Goal: Task Accomplishment & Management: Manage account settings

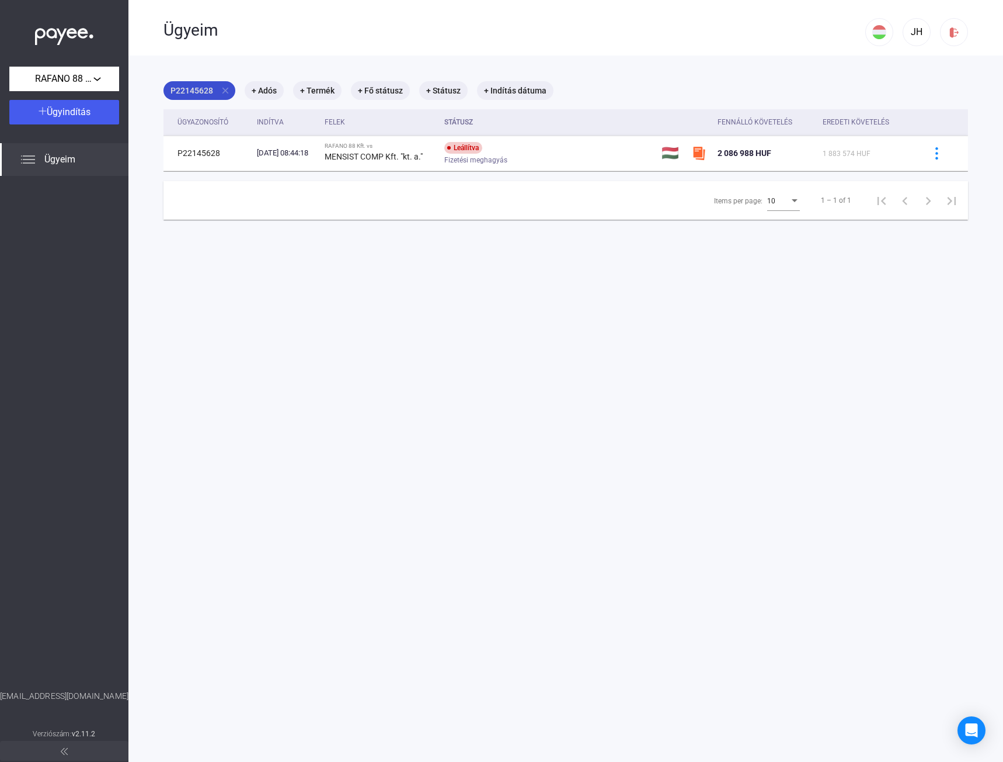
click at [226, 90] on mat-icon "close" at bounding box center [225, 90] width 11 height 11
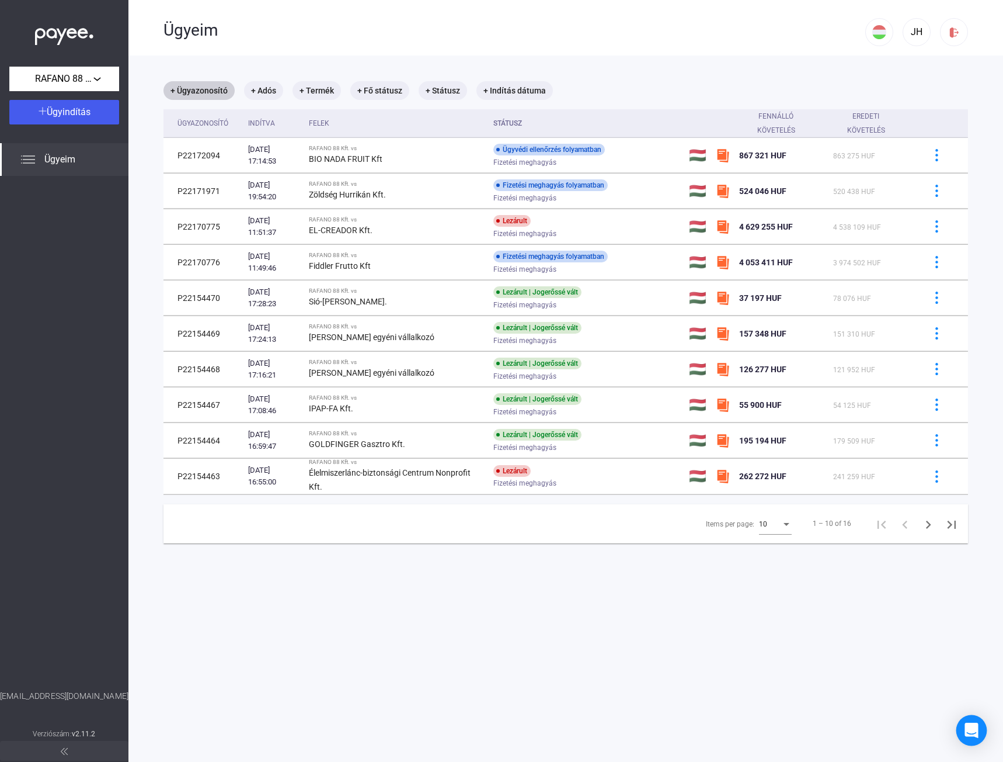
click at [970, 719] on div "Open Intercom Messenger" at bounding box center [972, 730] width 31 height 31
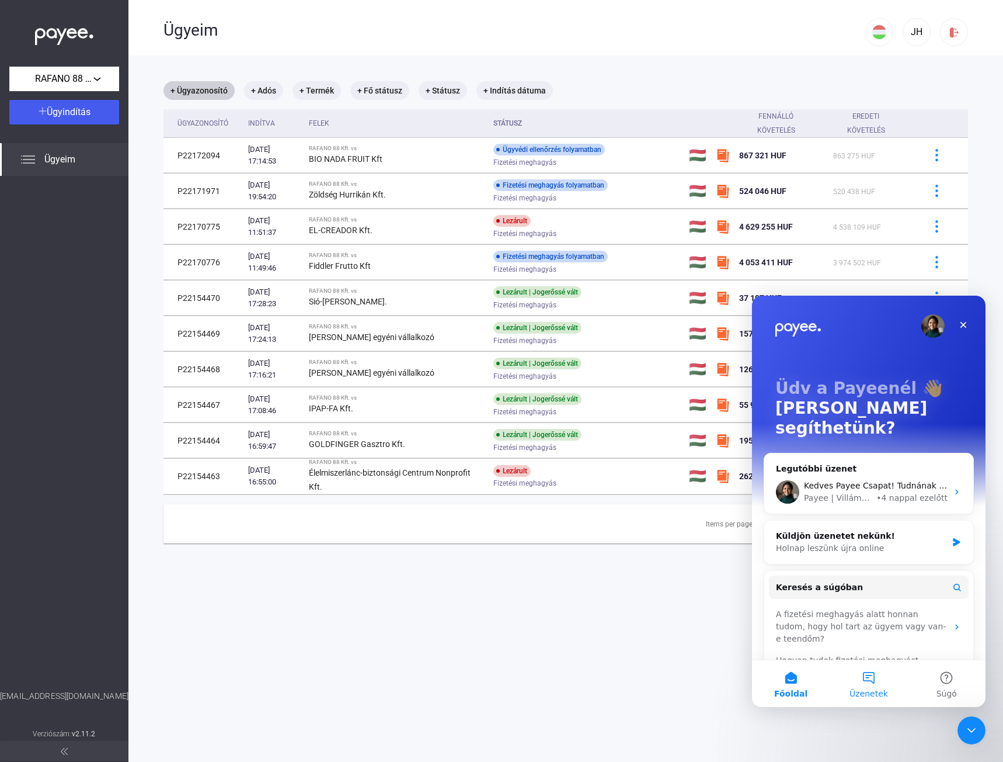
click at [862, 679] on button "Üzenetek" at bounding box center [869, 683] width 78 height 47
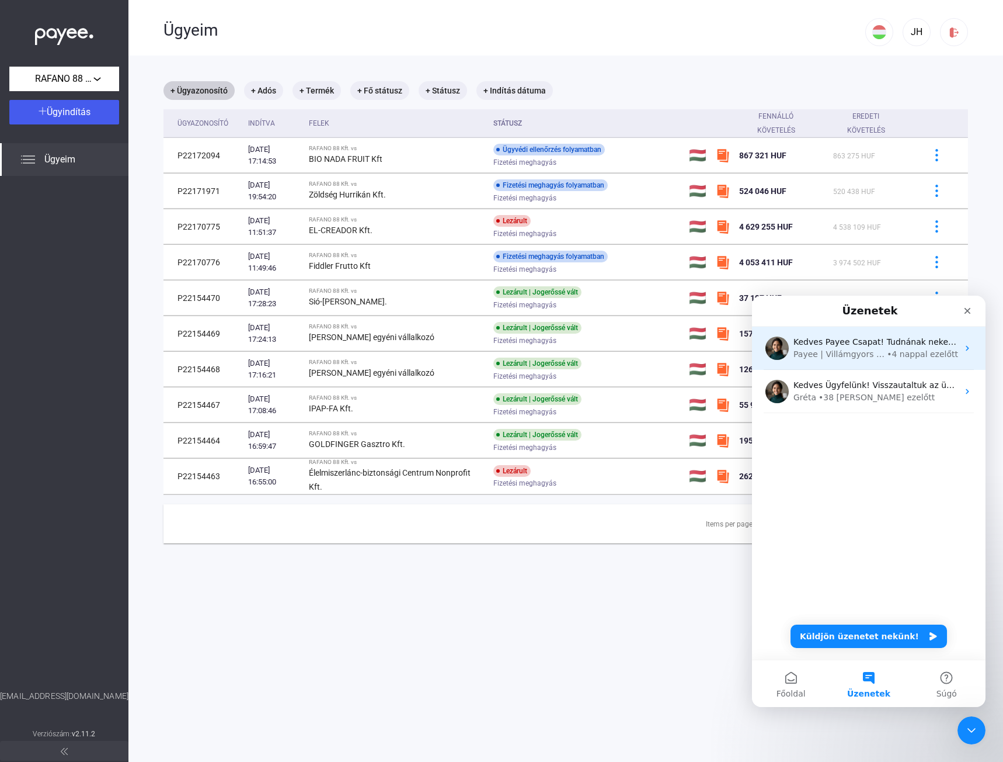
click at [879, 347] on div "Kedves Payee Csapat! Tudnának nekem információval szolgálni a folyamatban lévő …" at bounding box center [876, 342] width 165 height 12
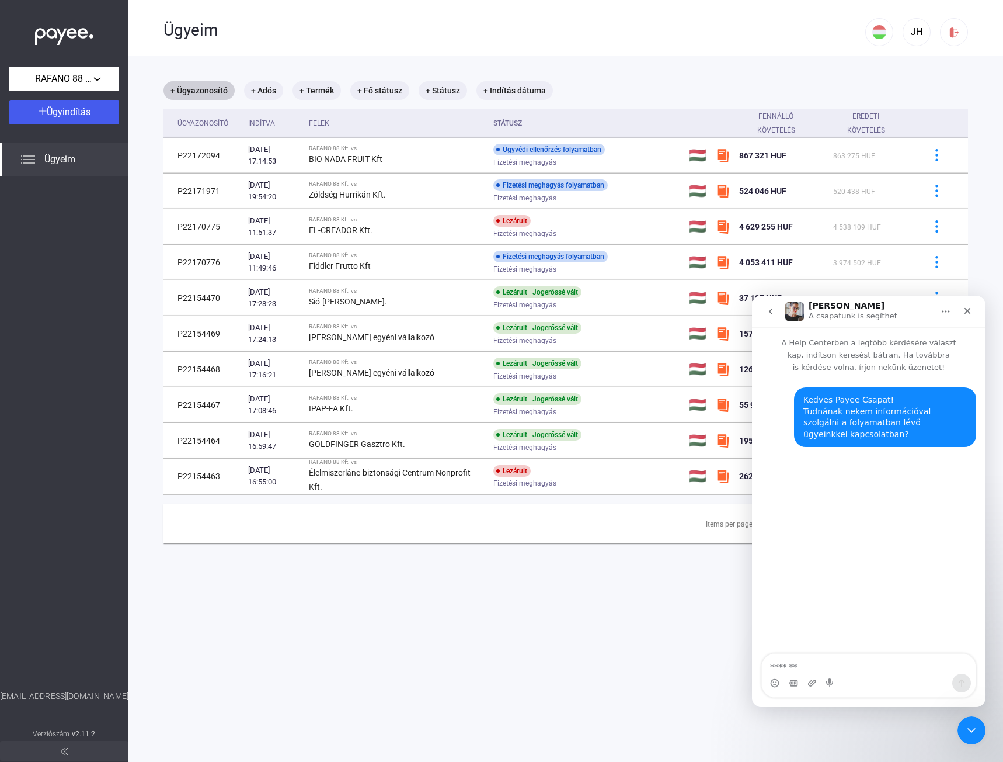
click at [717, 613] on main "+ Ügyazonosító + Adós + Termék + Fő státusz + Státusz + Indítás dátuma Ügyazono…" at bounding box center [565, 436] width 875 height 762
click at [845, 669] on textarea "Üzenet…" at bounding box center [869, 663] width 214 height 20
click at [770, 681] on icon "Emojiválasztó" at bounding box center [774, 682] width 9 height 9
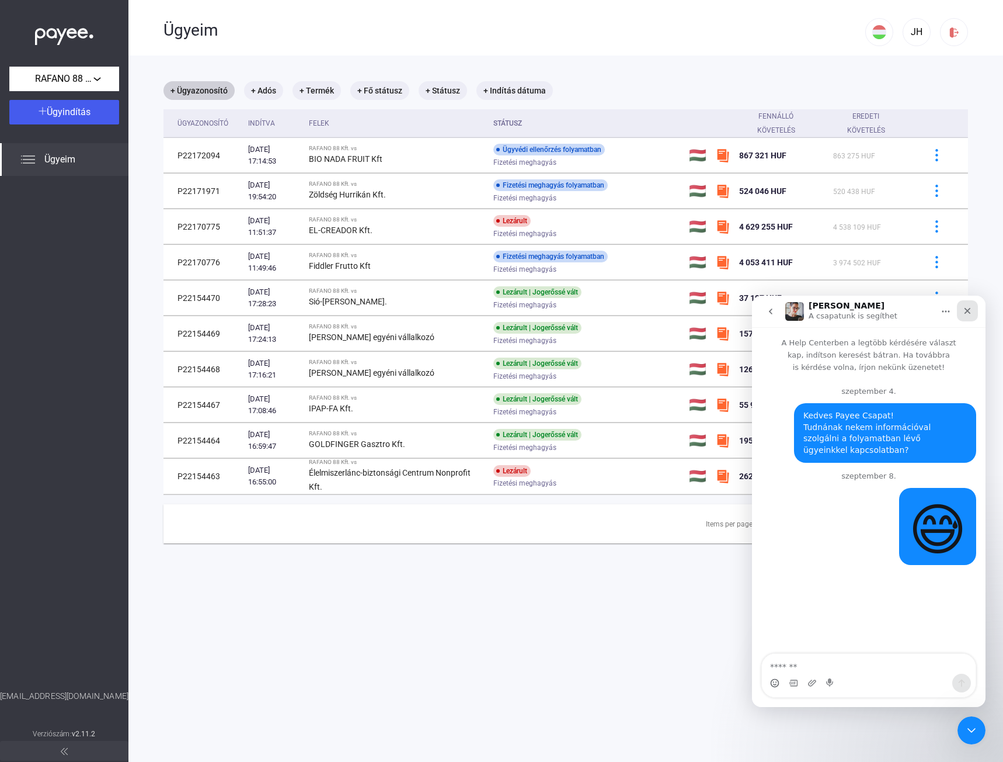
click at [962, 307] on div "Bezárás" at bounding box center [967, 310] width 21 height 21
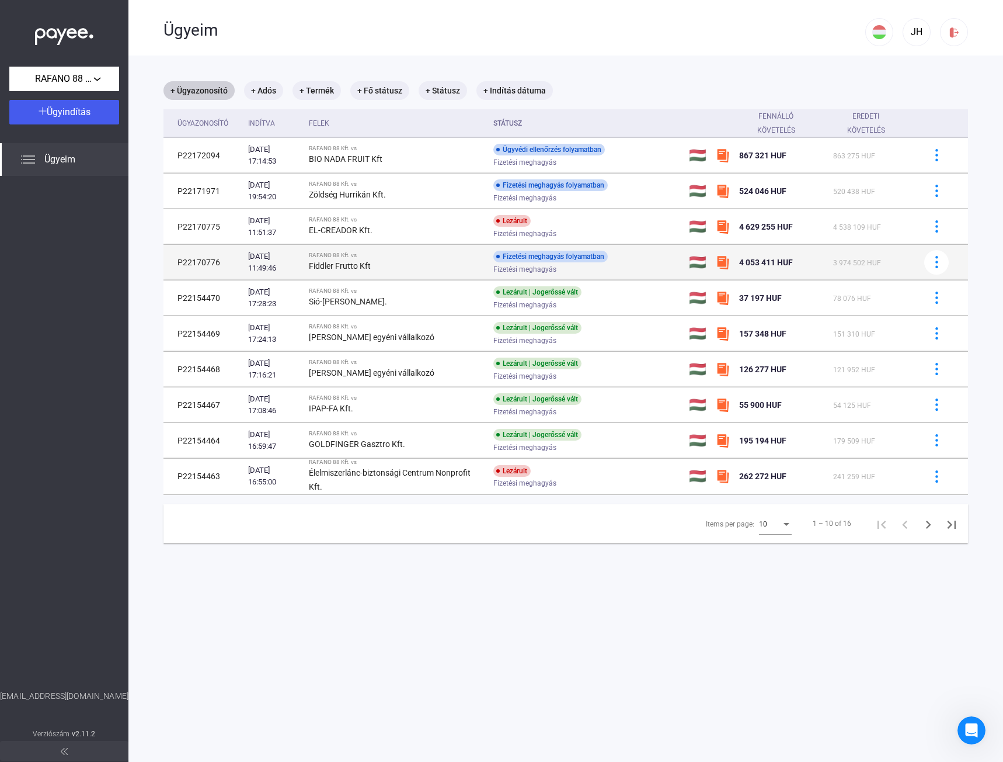
click at [551, 266] on span "Fizetési meghagyás" at bounding box center [524, 269] width 63 height 14
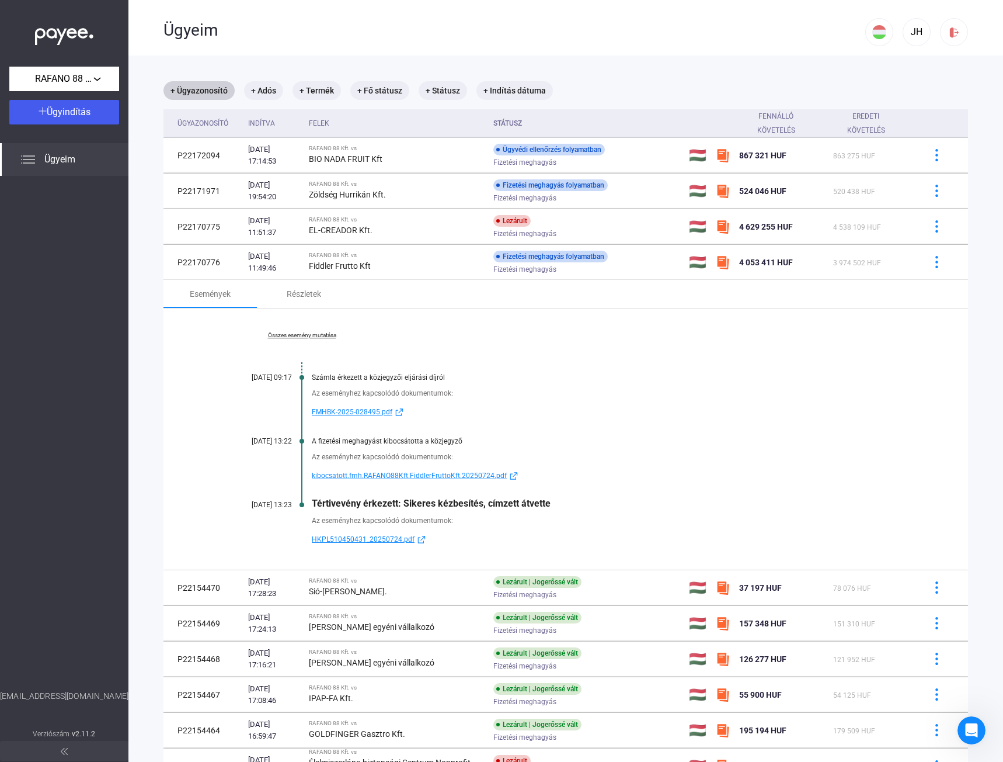
click at [364, 541] on span "HKPL510450431_20250724.pdf" at bounding box center [363, 539] width 103 height 14
